Goal: Use online tool/utility: Utilize a website feature to perform a specific function

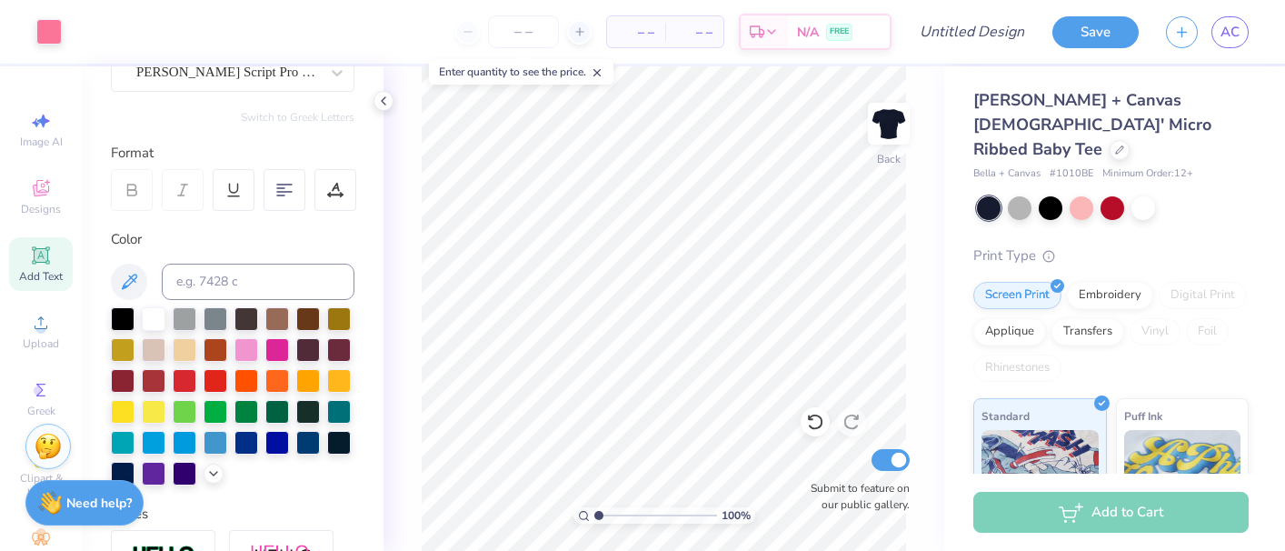
scroll to position [198, 0]
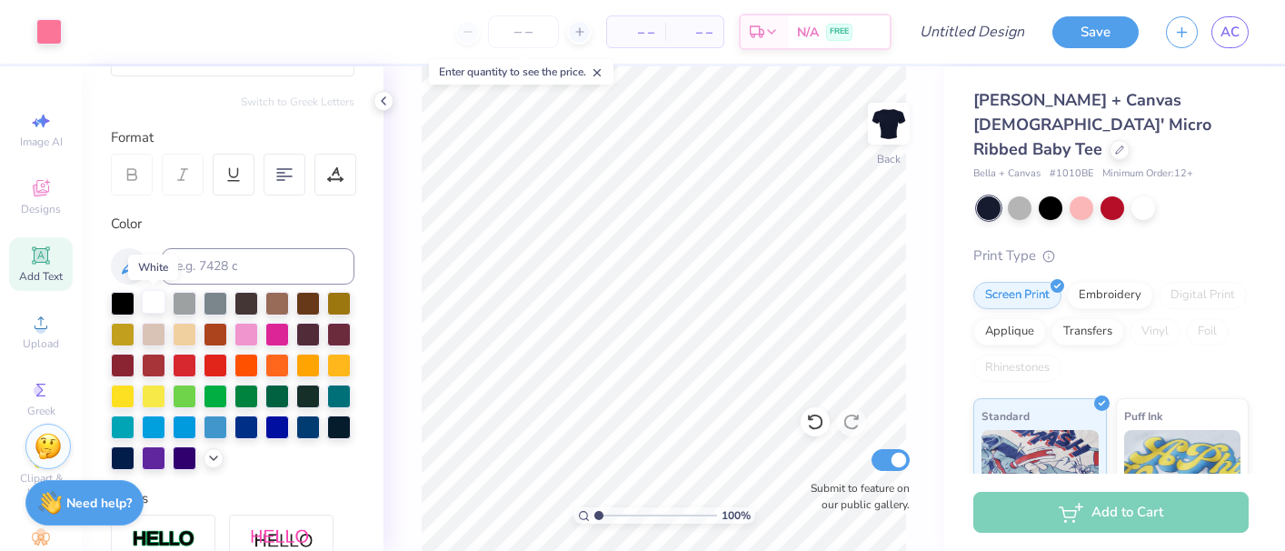
click at [150, 301] on div at bounding box center [154, 302] width 24 height 24
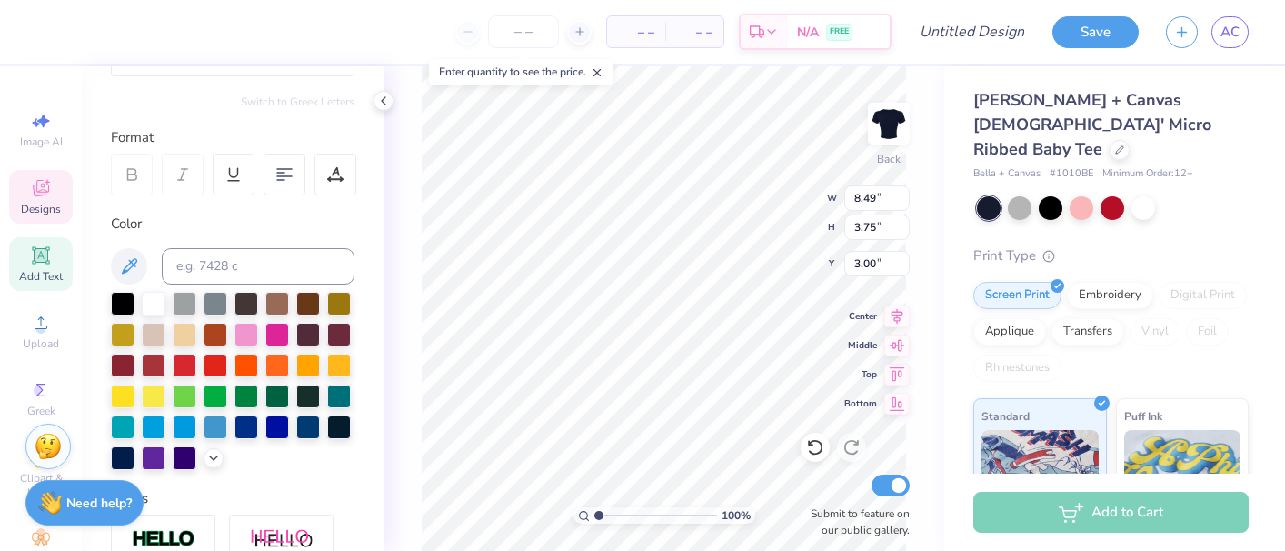
type input "2.19"
type input "1.95"
type input "2.42"
click at [152, 313] on div at bounding box center [154, 302] width 24 height 24
click at [153, 302] on div at bounding box center [154, 302] width 24 height 24
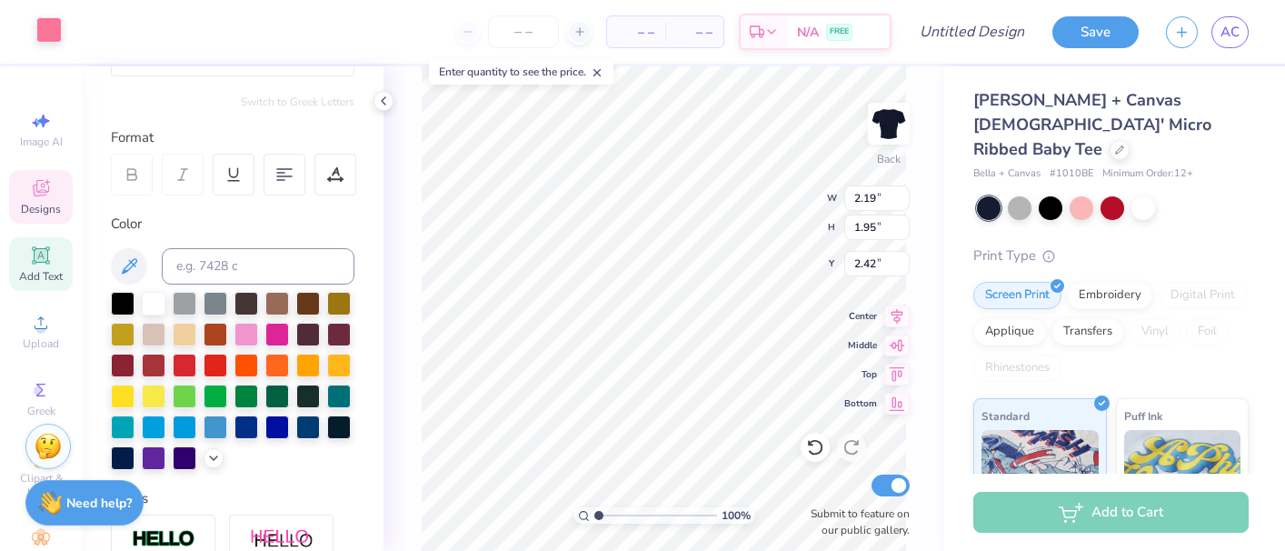
click at [50, 36] on div at bounding box center [48, 29] width 25 height 25
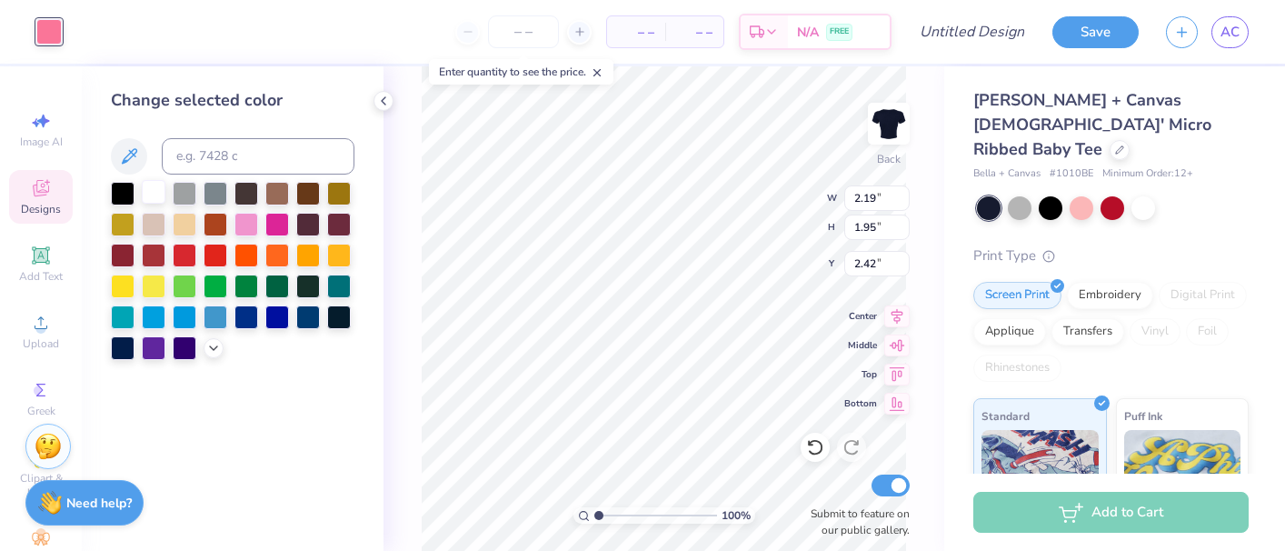
click at [146, 196] on div at bounding box center [154, 192] width 24 height 24
click at [299, 399] on div "Change selected color" at bounding box center [233, 308] width 302 height 484
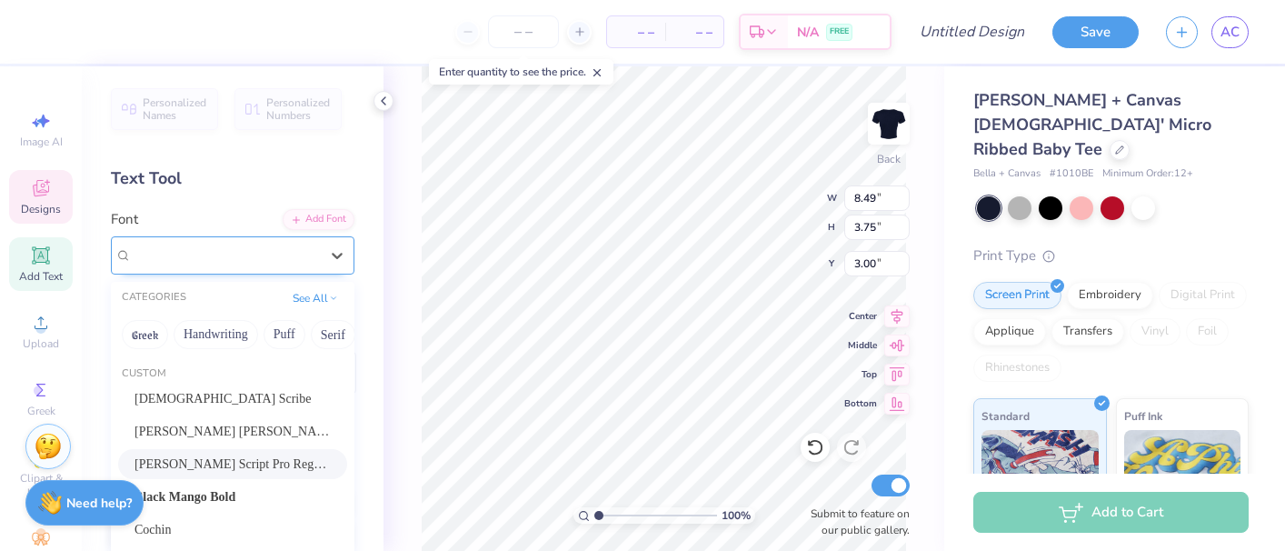
click at [256, 258] on div "[PERSON_NAME] Script Pro Regular" at bounding box center [225, 255] width 191 height 28
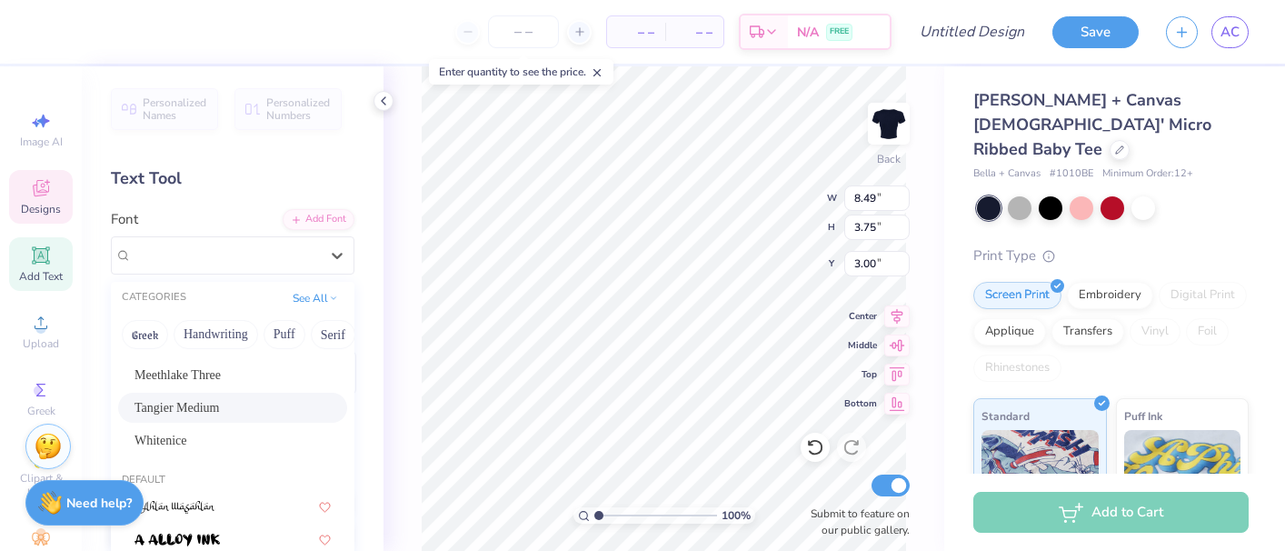
scroll to position [222, 0]
click at [234, 414] on div "Tangier Medium" at bounding box center [233, 405] width 196 height 19
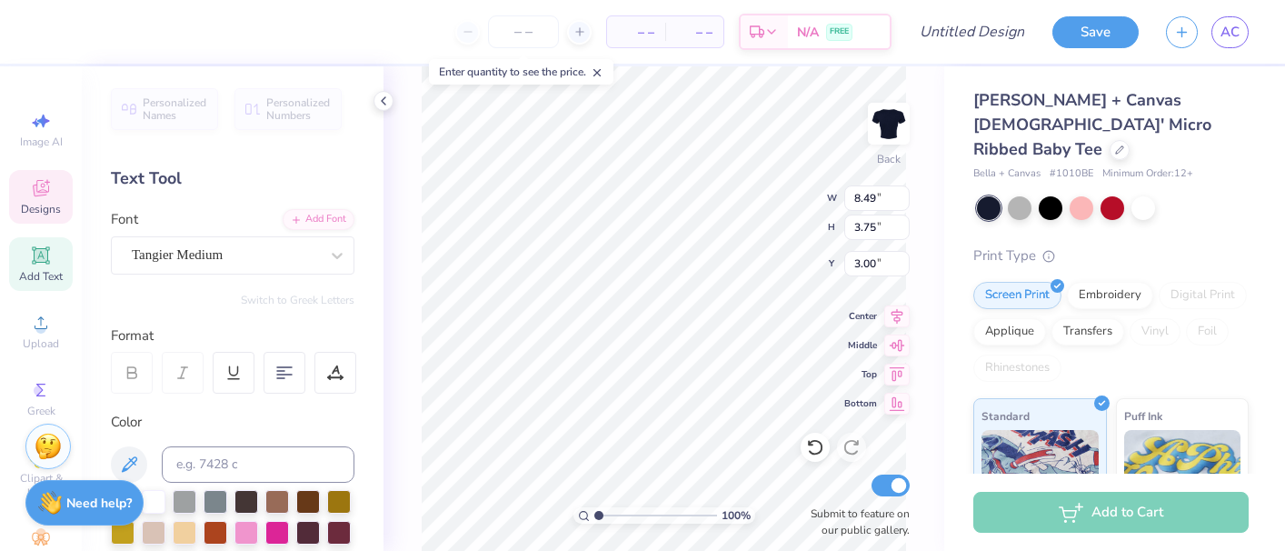
type input "11.02"
type input "4.07"
type input "2.84"
type input "7.88"
type input "2.91"
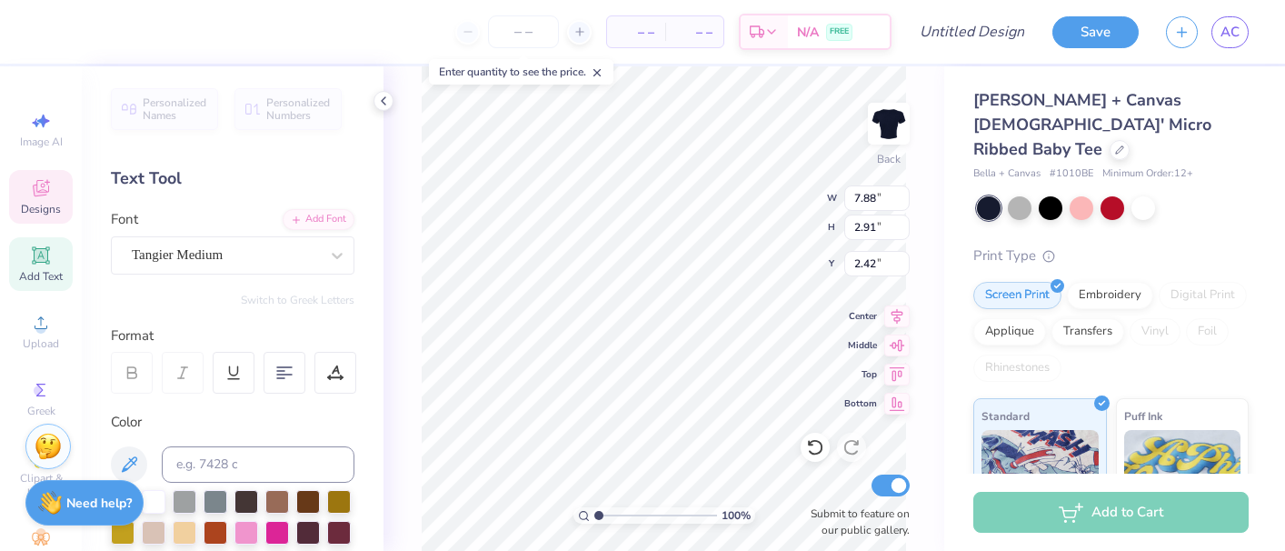
type input "3.00"
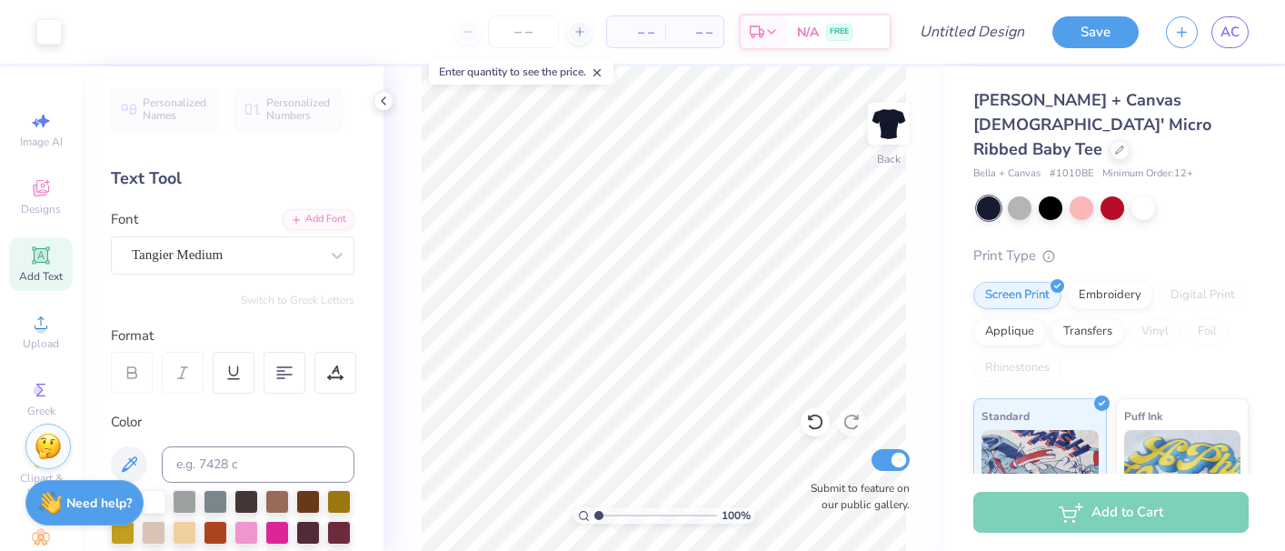
click at [604, 78] on icon at bounding box center [597, 72] width 13 height 13
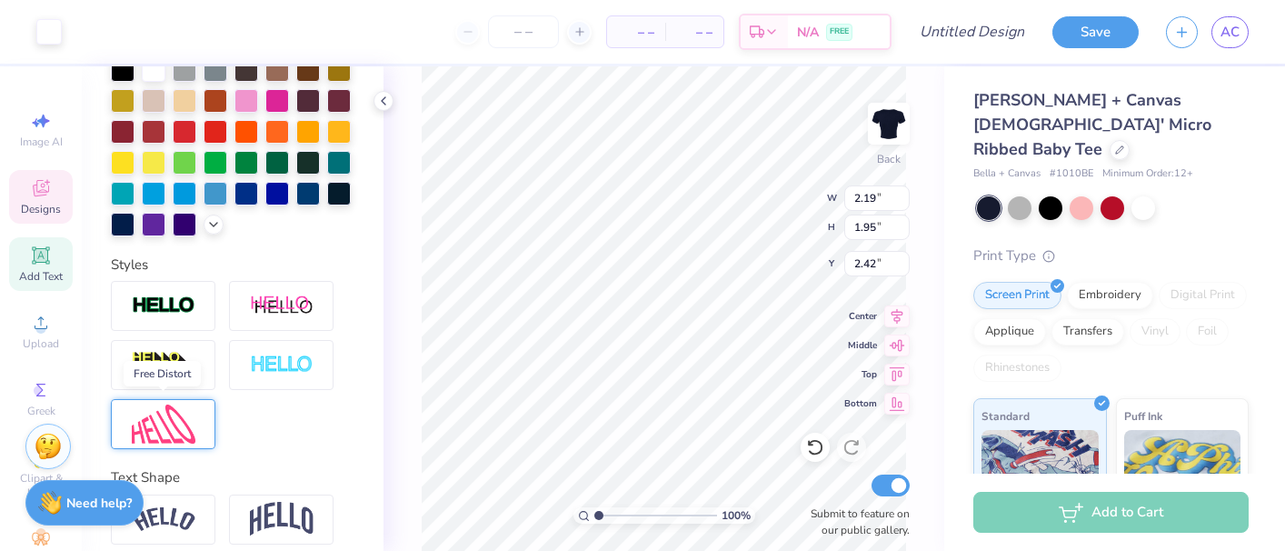
scroll to position [431, 0]
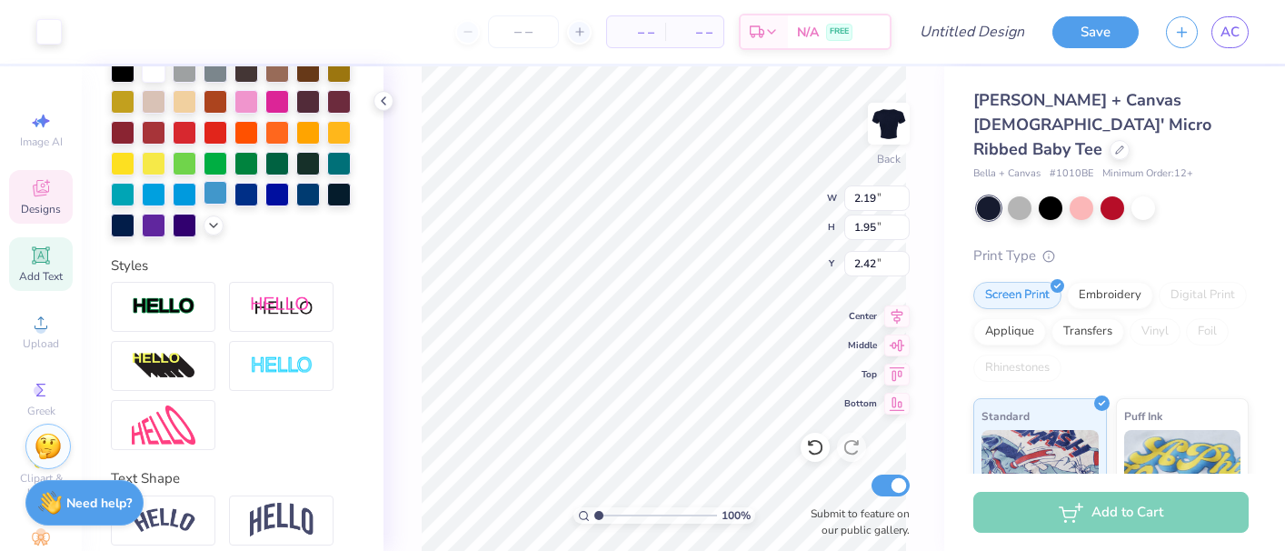
click at [216, 195] on div at bounding box center [216, 193] width 24 height 24
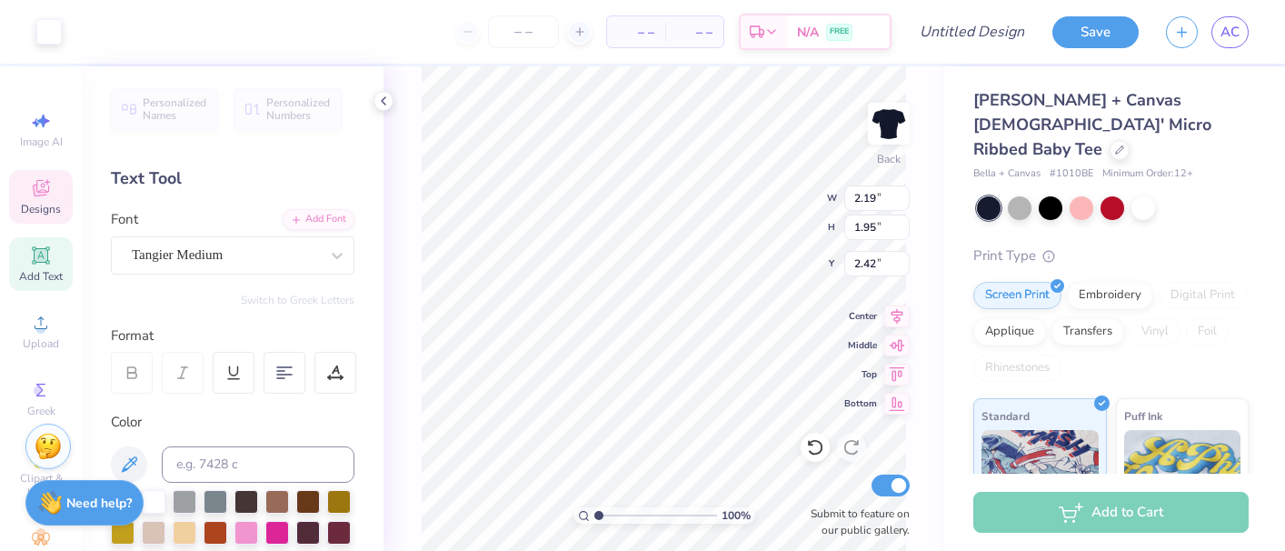
scroll to position [0, 0]
click at [51, 36] on div at bounding box center [48, 29] width 25 height 25
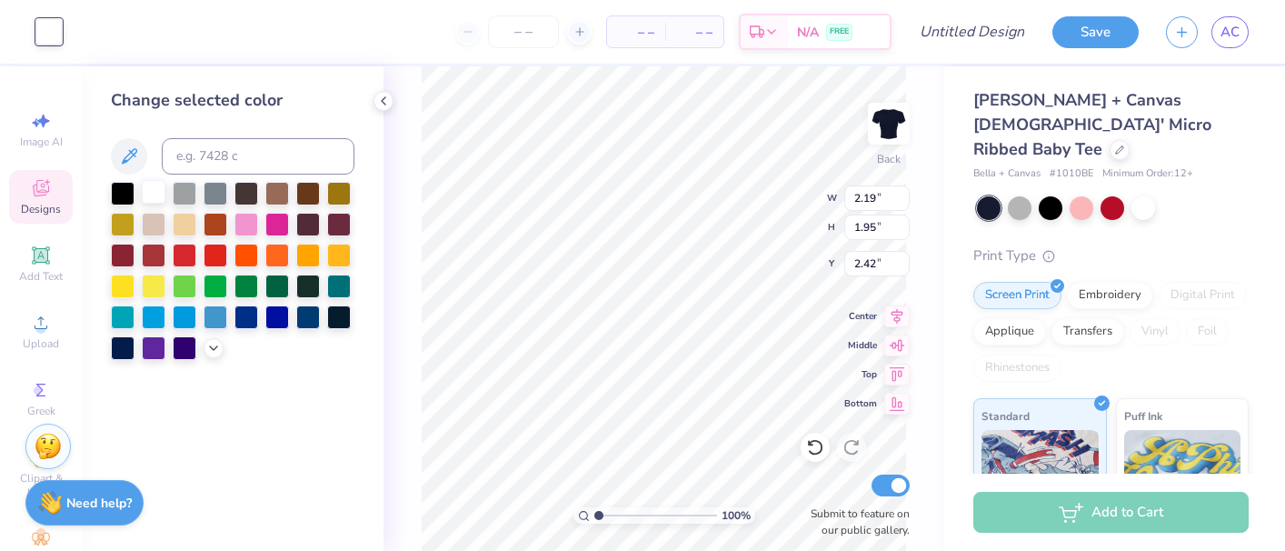
click at [152, 195] on div at bounding box center [154, 192] width 24 height 24
type input "7.88"
type input "2.91"
type input "3.00"
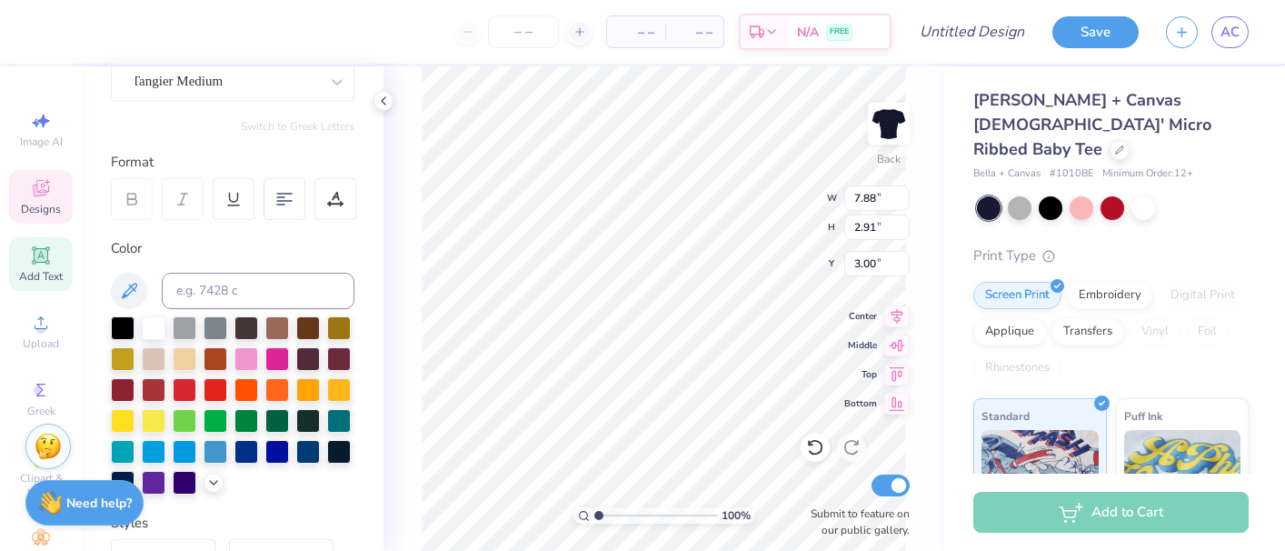
scroll to position [173, 0]
click at [154, 320] on div at bounding box center [154, 327] width 24 height 24
click at [214, 456] on div at bounding box center [216, 451] width 24 height 24
click at [54, 42] on div at bounding box center [48, 29] width 25 height 25
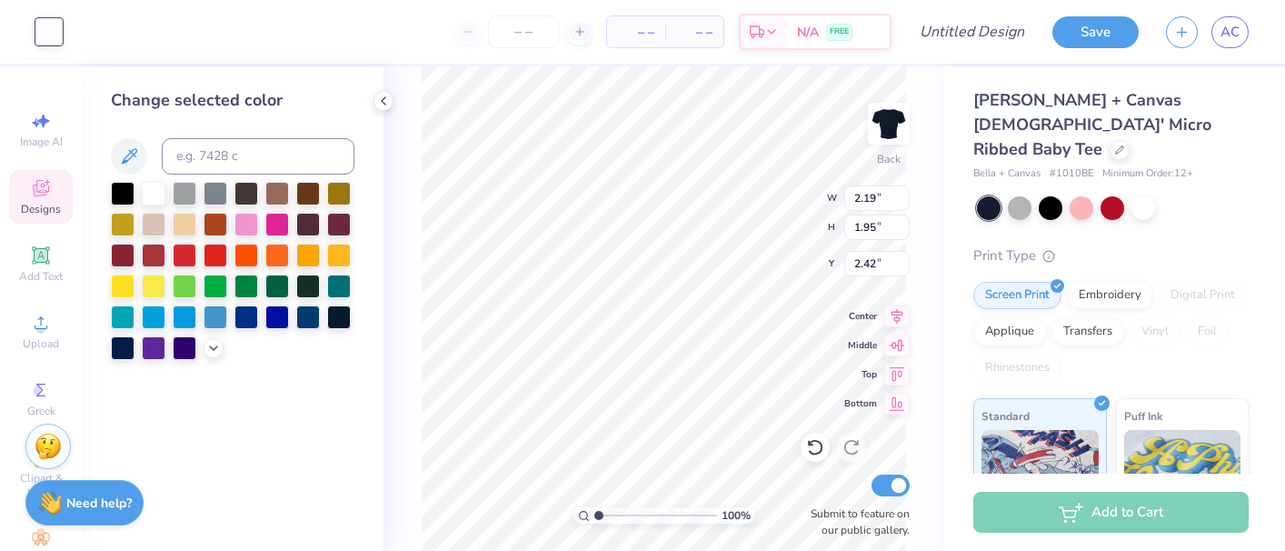
type input "7.88"
type input "2.91"
type input "3.00"
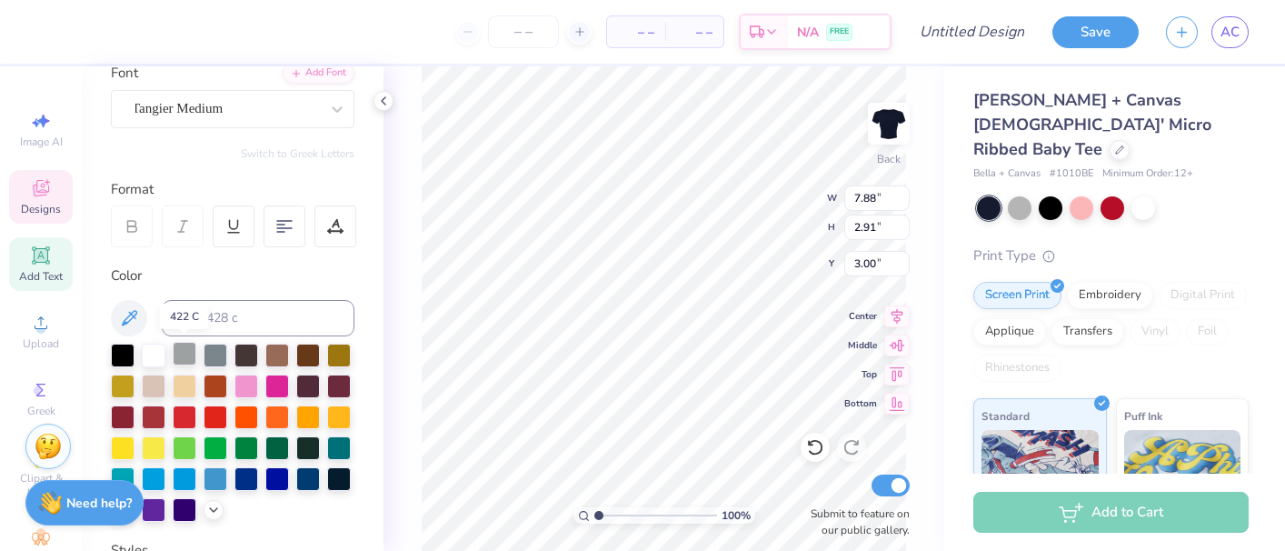
scroll to position [149, 0]
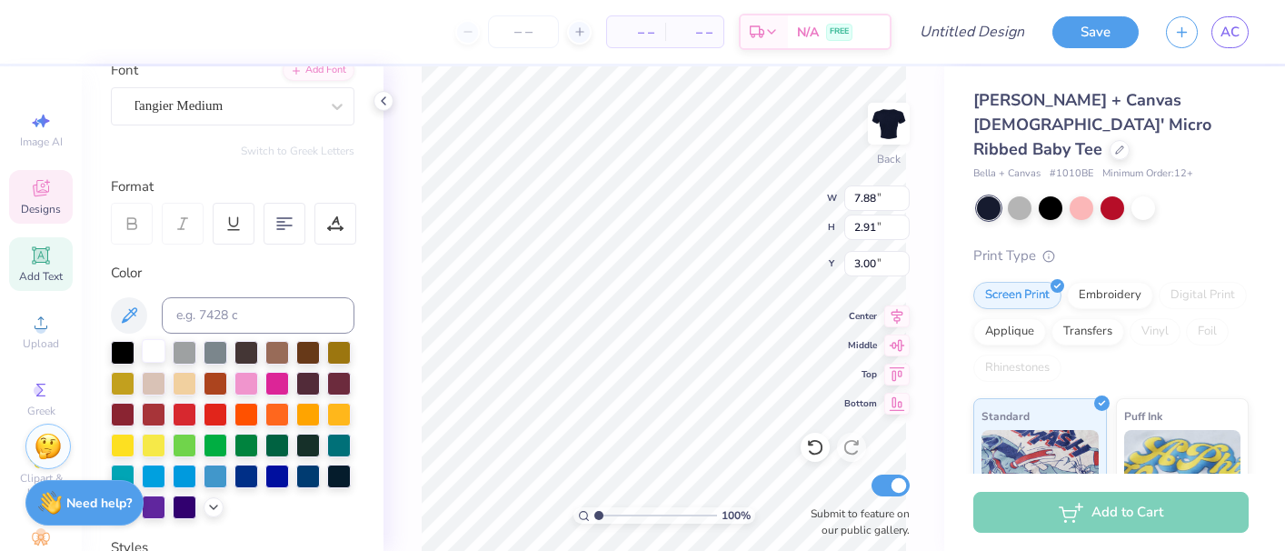
click at [150, 355] on div at bounding box center [154, 351] width 24 height 24
click at [153, 350] on div at bounding box center [154, 351] width 24 height 24
click at [218, 469] on div at bounding box center [216, 475] width 24 height 24
type input "3.00"
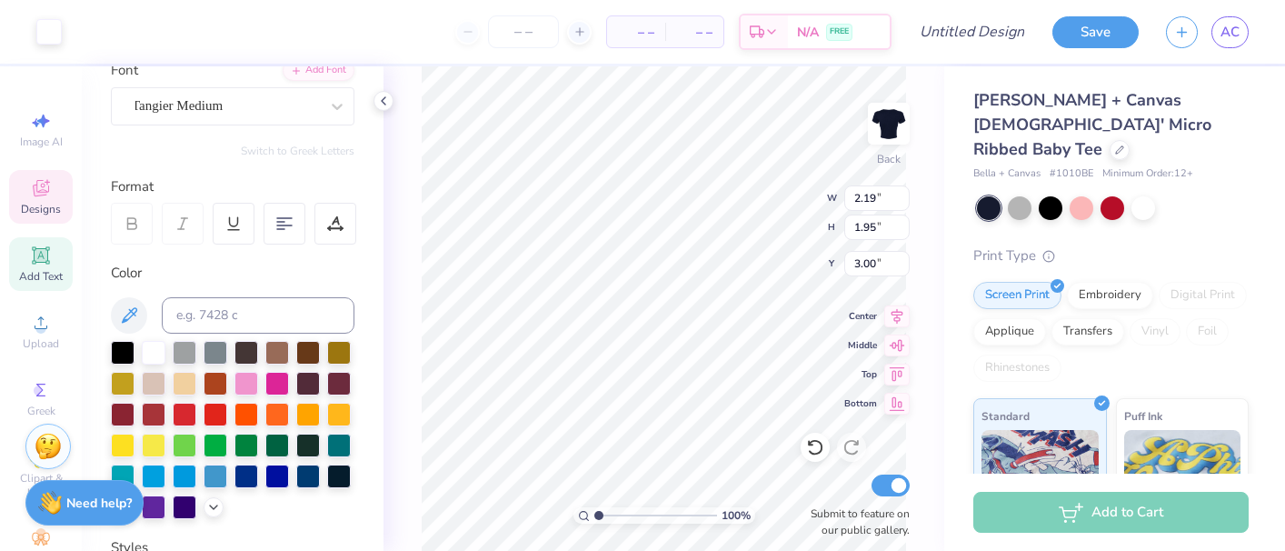
type input "3.48"
type input "3.00"
click at [896, 316] on icon at bounding box center [896, 314] width 25 height 22
type input "2.19"
type input "1.95"
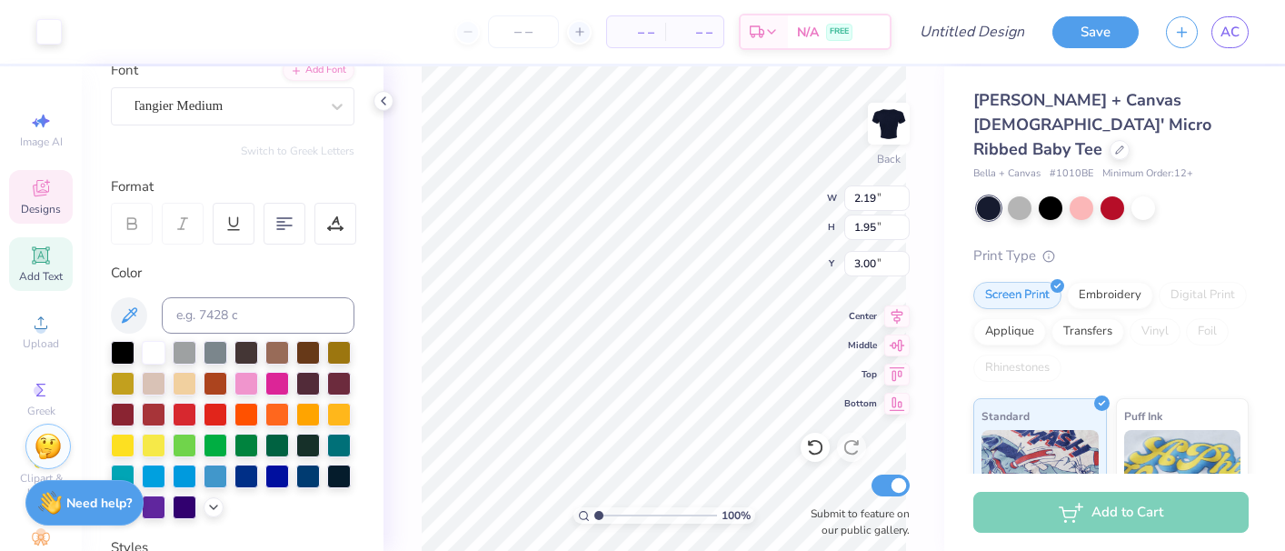
type input "2.59"
type input "2.31"
type input "2.71"
type input "2.64"
type input "2.47"
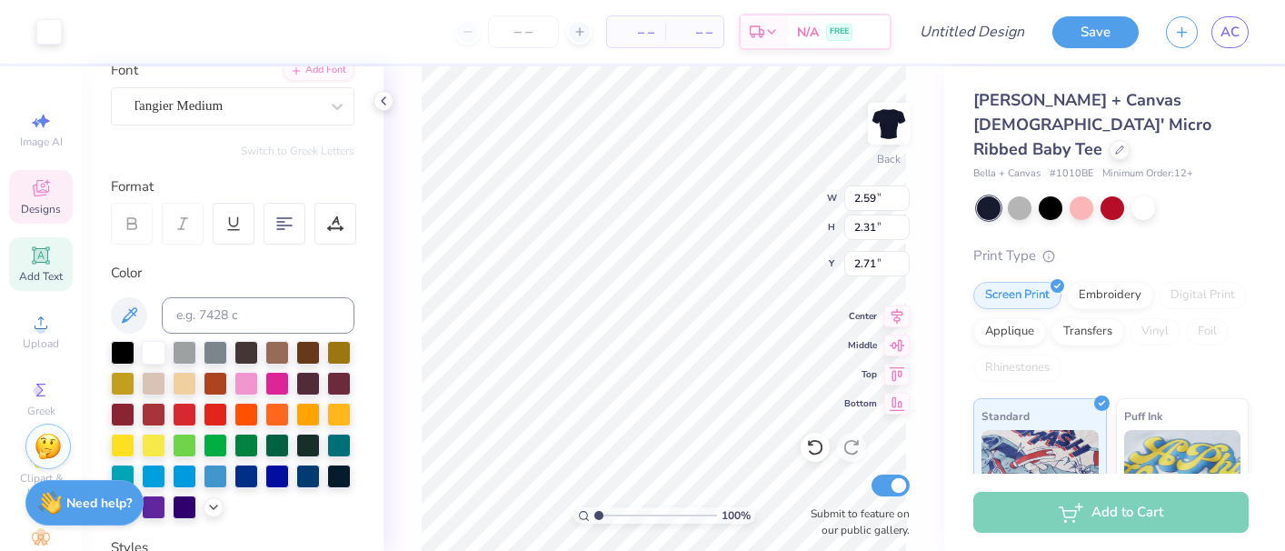
type input "2.64"
type input "7.88"
type input "2.91"
type input "3.00"
type input "2.64"
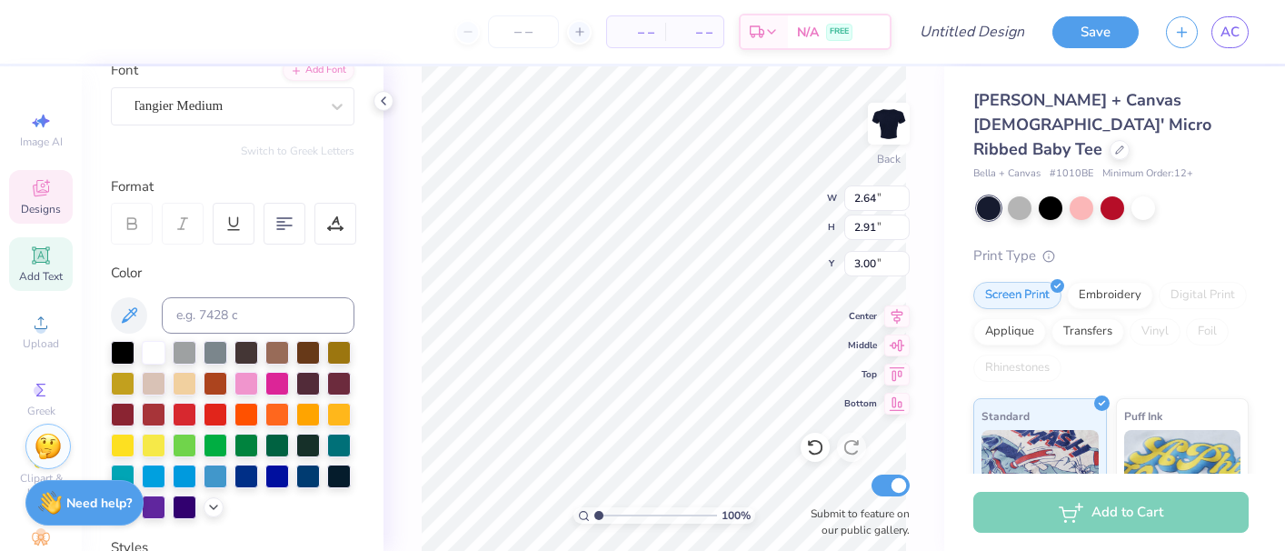
type input "2.47"
type input "2.64"
type input "3.00"
type input "2.65"
type input "2.59"
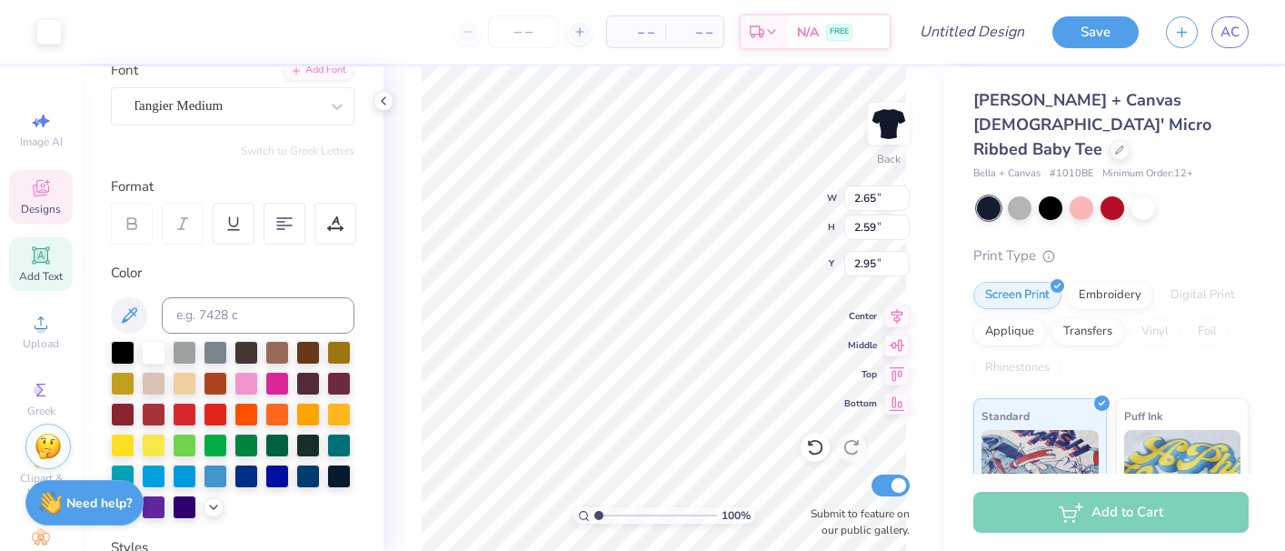
type input "2.71"
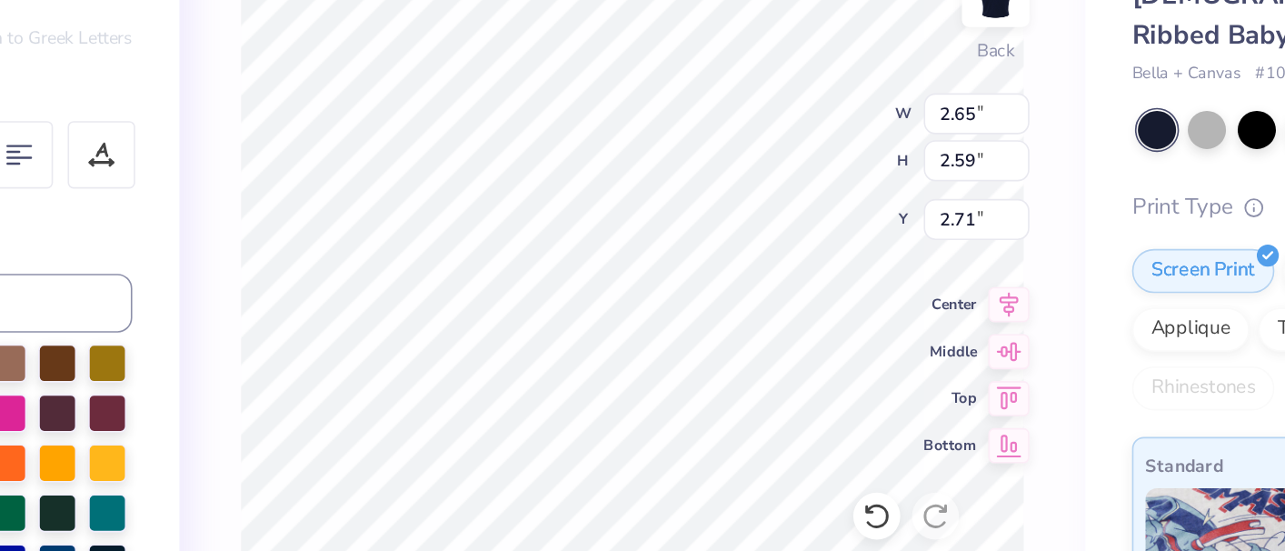
type input "2.56"
type input "2.62"
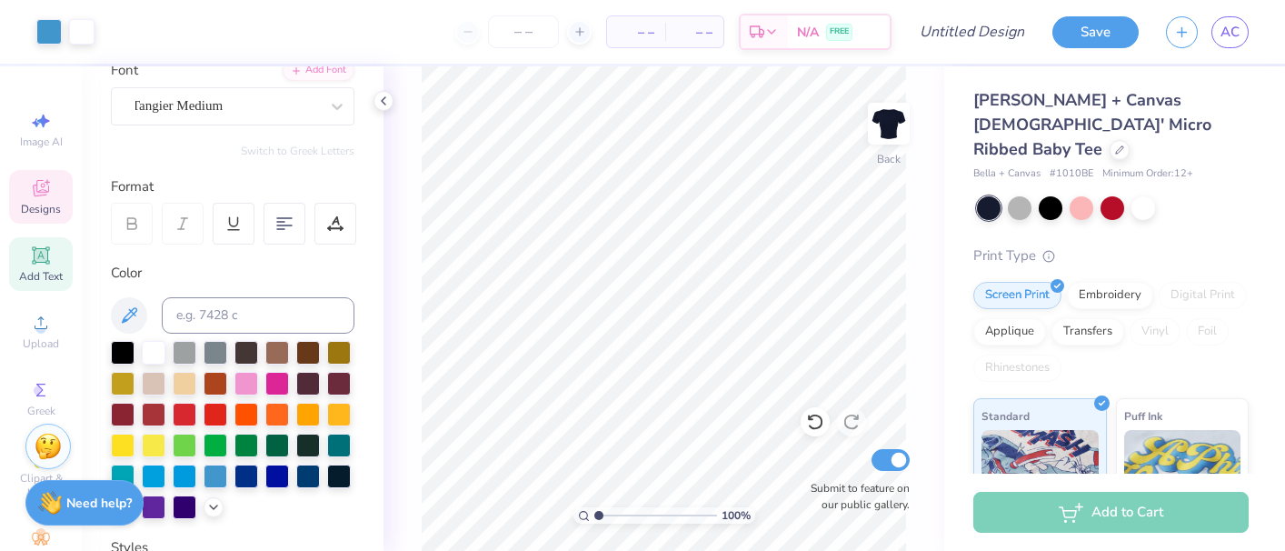
click at [48, 203] on span "Designs" at bounding box center [41, 209] width 40 height 15
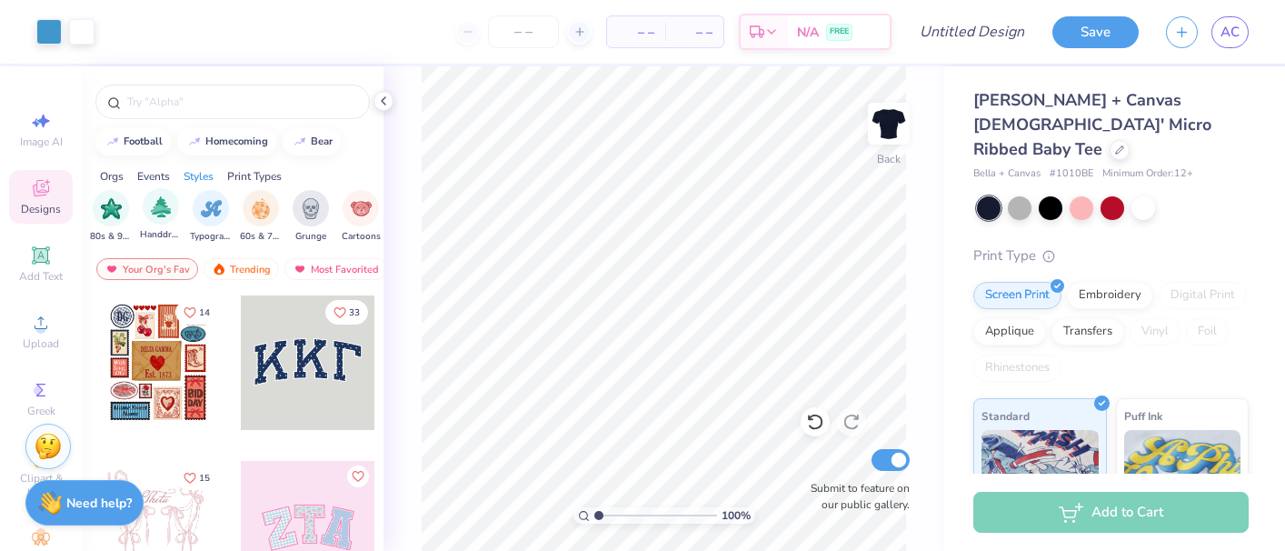
scroll to position [0, 1159]
click at [165, 115] on div at bounding box center [232, 102] width 275 height 35
click at [176, 100] on input "text" at bounding box center [241, 102] width 233 height 18
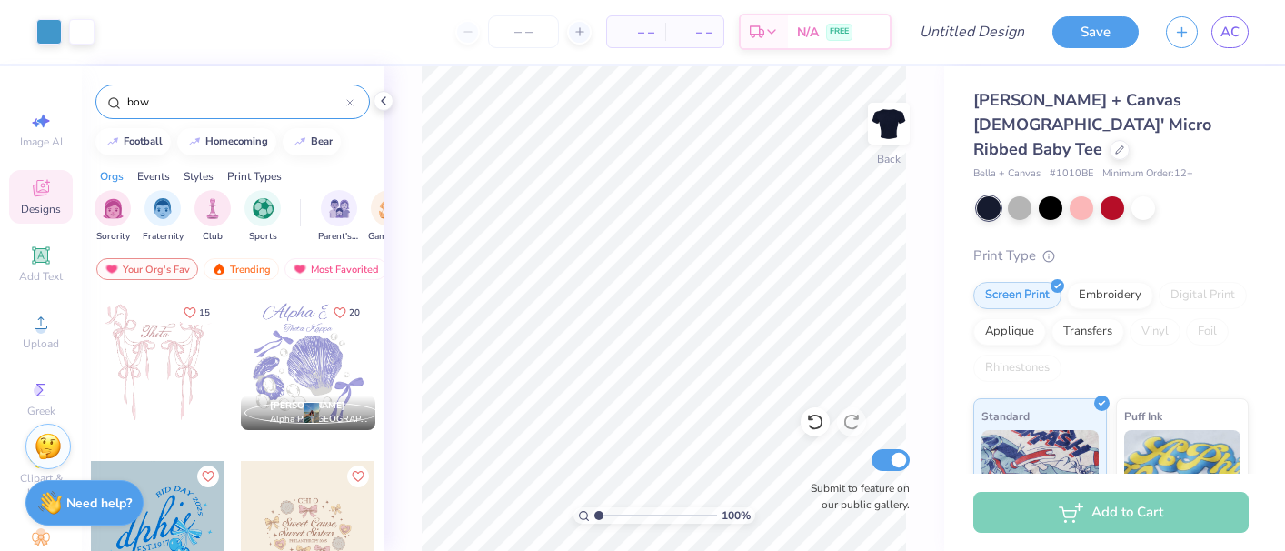
type input "bow"
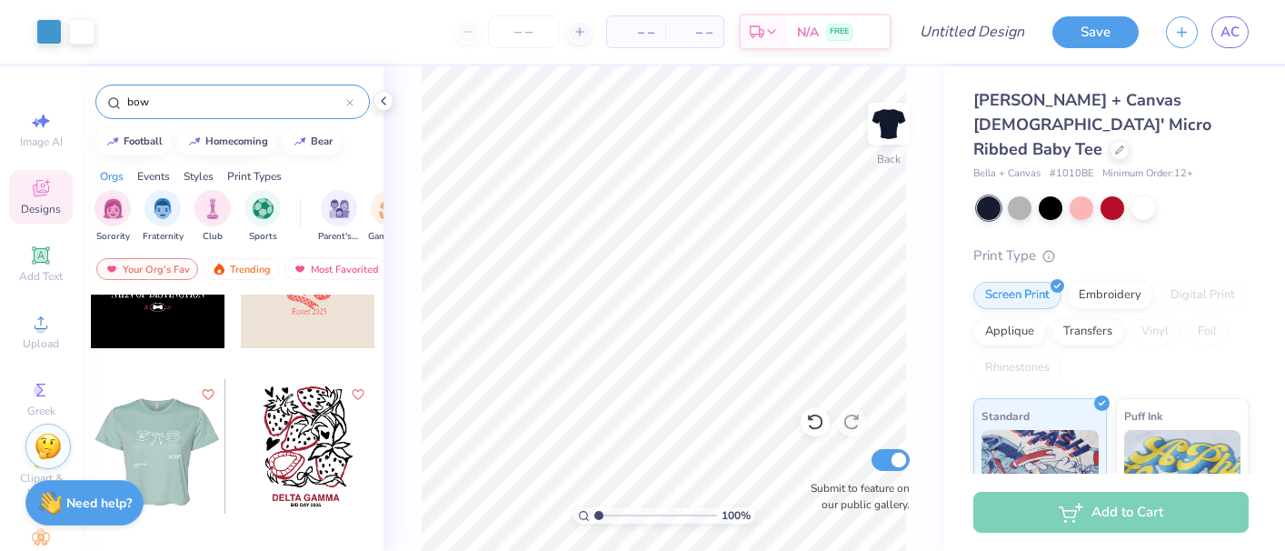
scroll to position [5368, 0]
